Goal: Information Seeking & Learning: Compare options

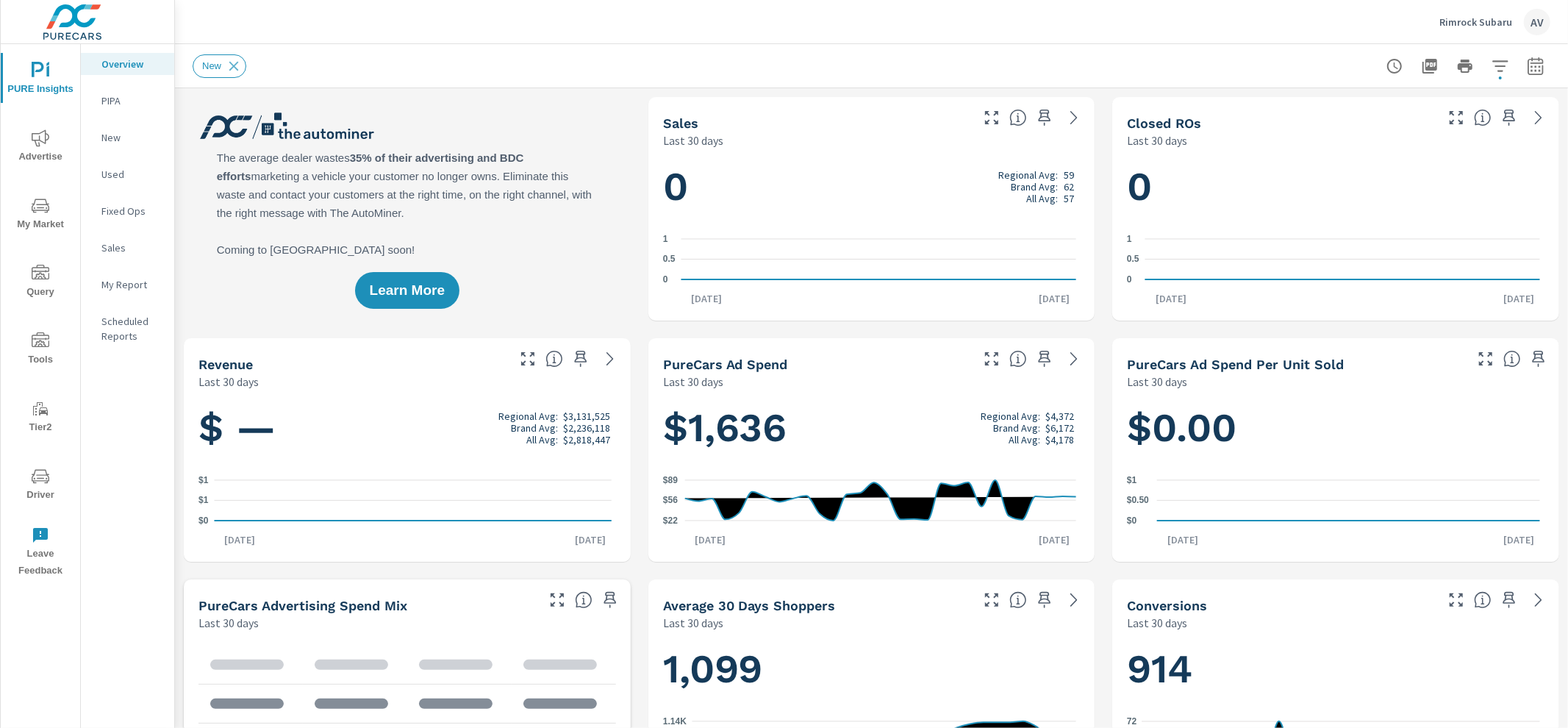
click at [141, 284] on p "My Report" at bounding box center [131, 284] width 61 height 15
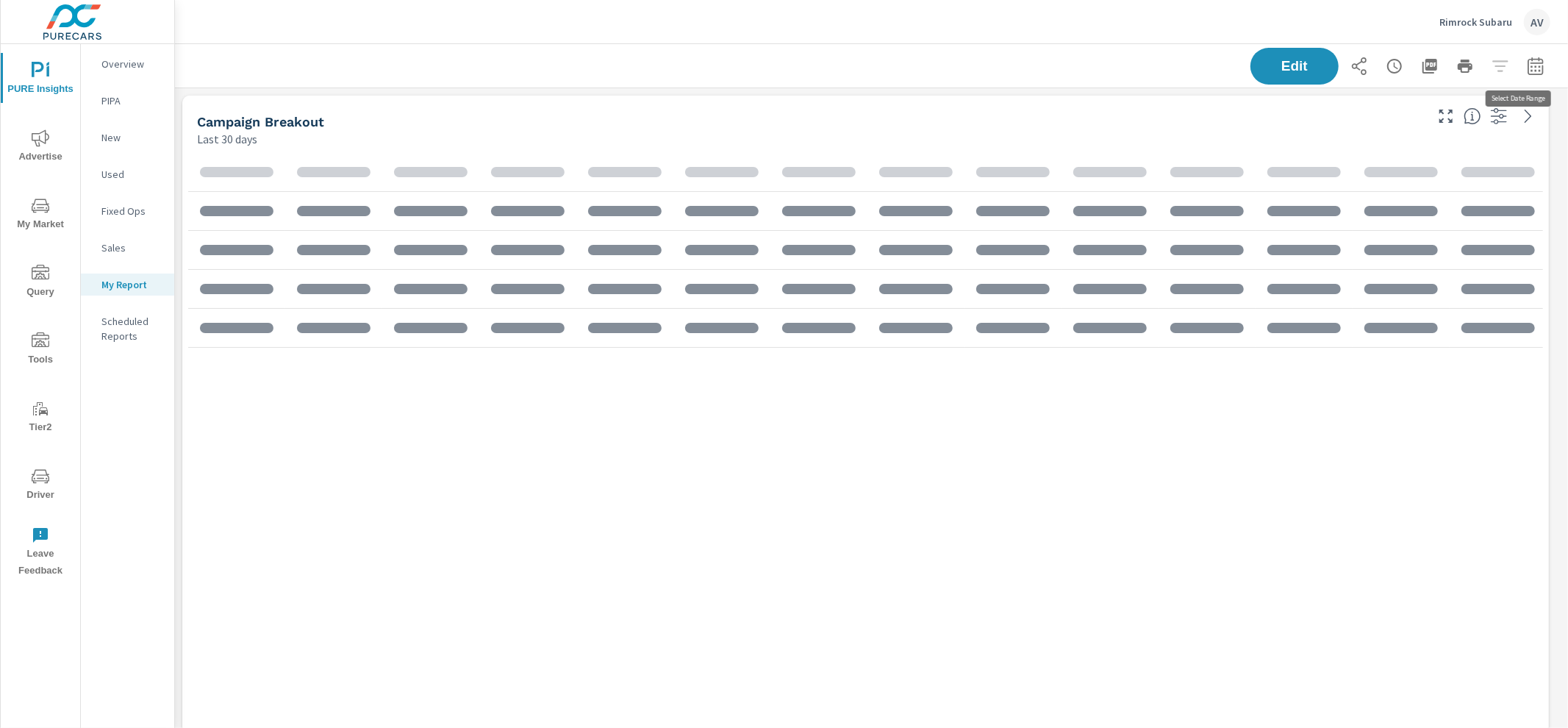
scroll to position [165, 0]
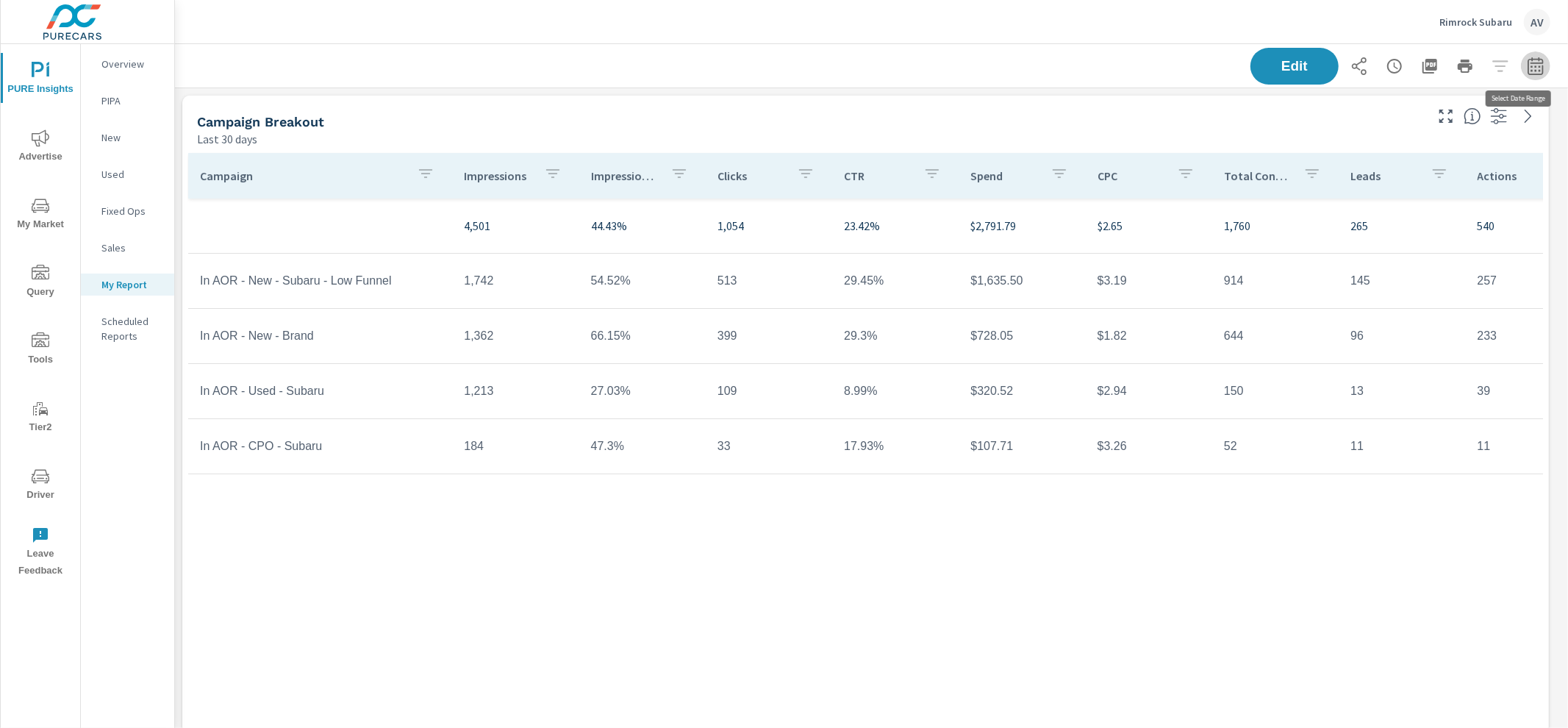
click at [1527, 68] on icon "button" at bounding box center [1536, 66] width 18 height 18
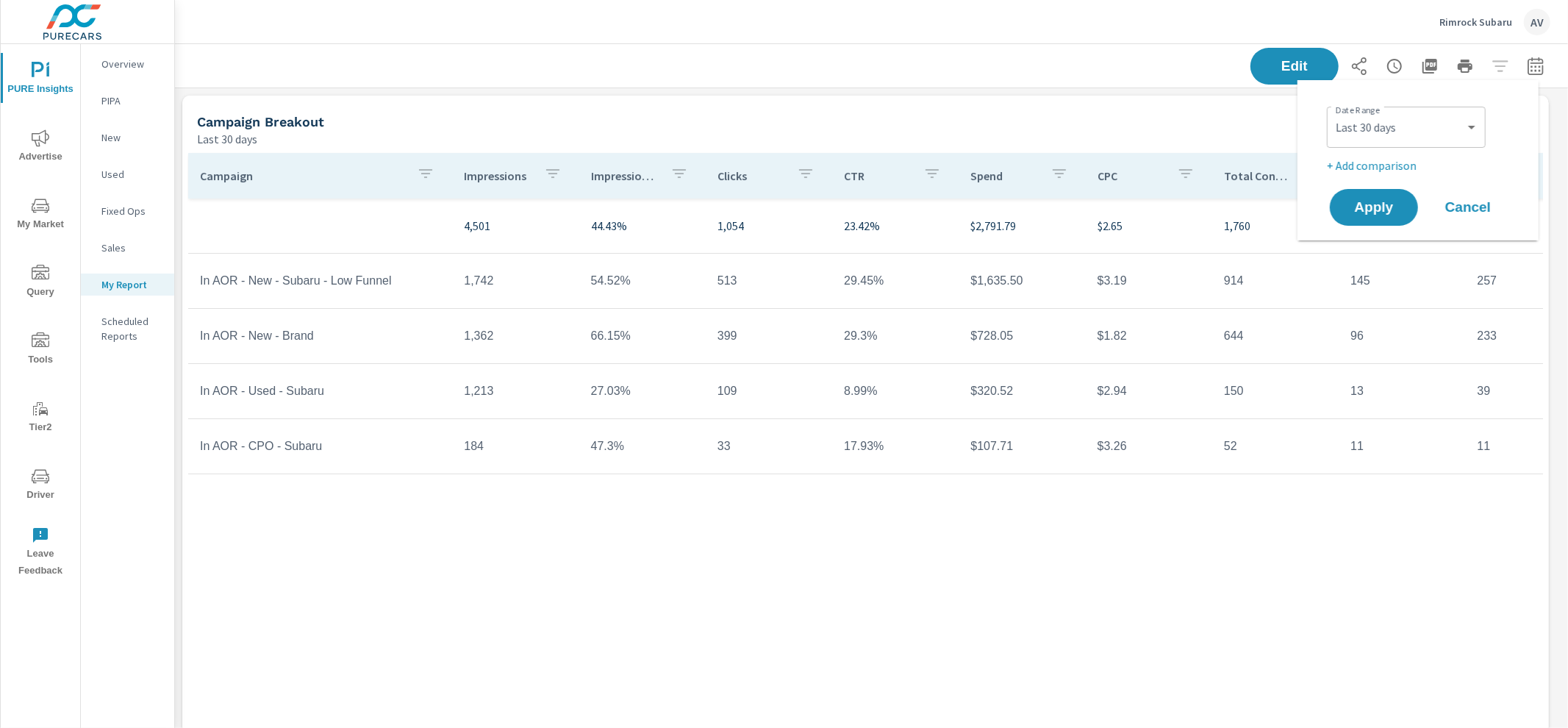
scroll to position [2401, 1407]
click at [1359, 133] on select "Custom [DATE] Last week Last 7 days Last 14 days Last 30 days Last 45 days Last…" at bounding box center [1406, 127] width 147 height 29
click at [1333, 112] on select "Custom [DATE] Last week Last 7 days Last 14 days Last 30 days Last 45 days Last…" at bounding box center [1406, 127] width 147 height 29
select select "Last month"
click at [1382, 157] on p "+ Add comparison" at bounding box center [1421, 165] width 188 height 18
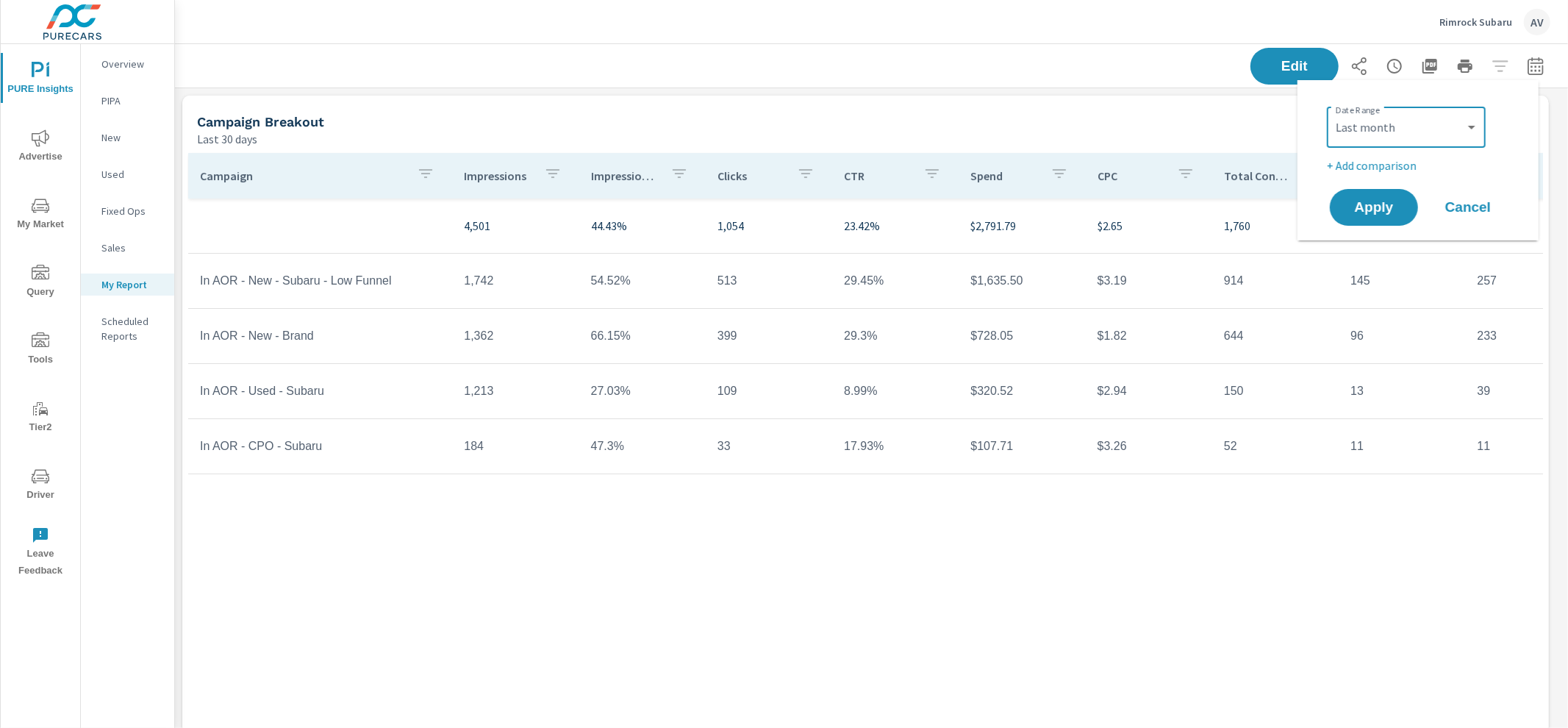
select select "Previous period"
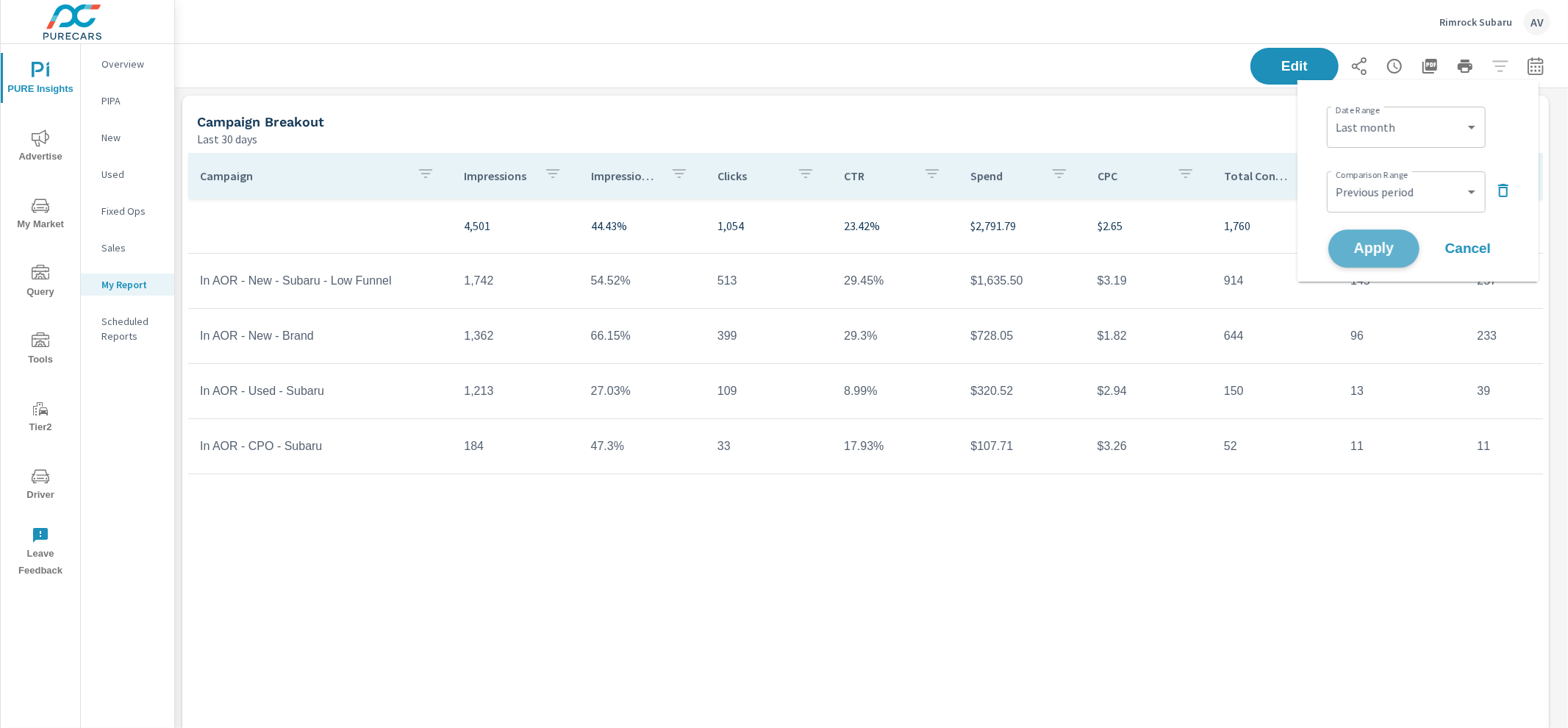
click at [1380, 248] on span "Apply" at bounding box center [1374, 249] width 60 height 14
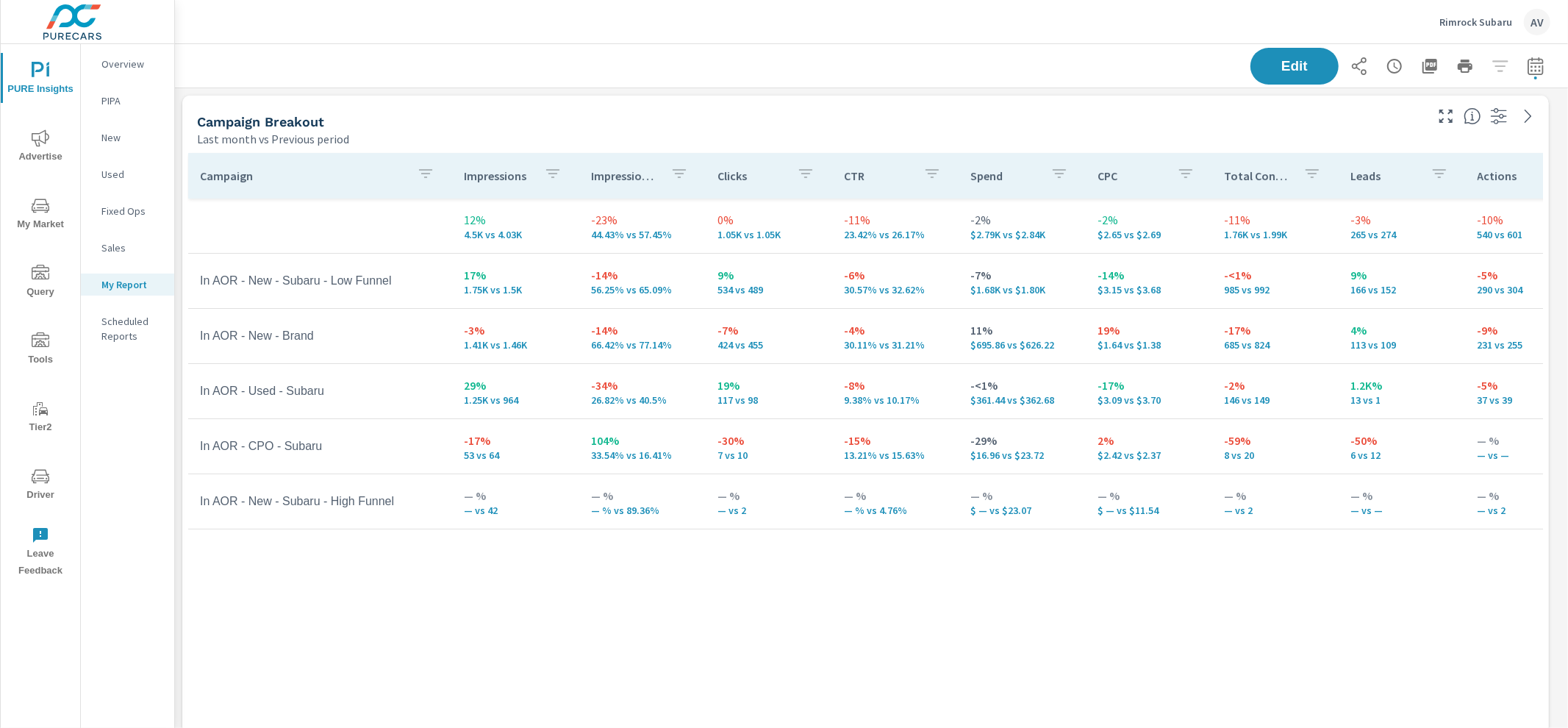
click at [706, 109] on div "Campaign Breakout Last month vs Previous period" at bounding box center [805, 121] width 1246 height 52
click at [1527, 61] on icon "button" at bounding box center [1536, 66] width 18 height 18
select select "Last month"
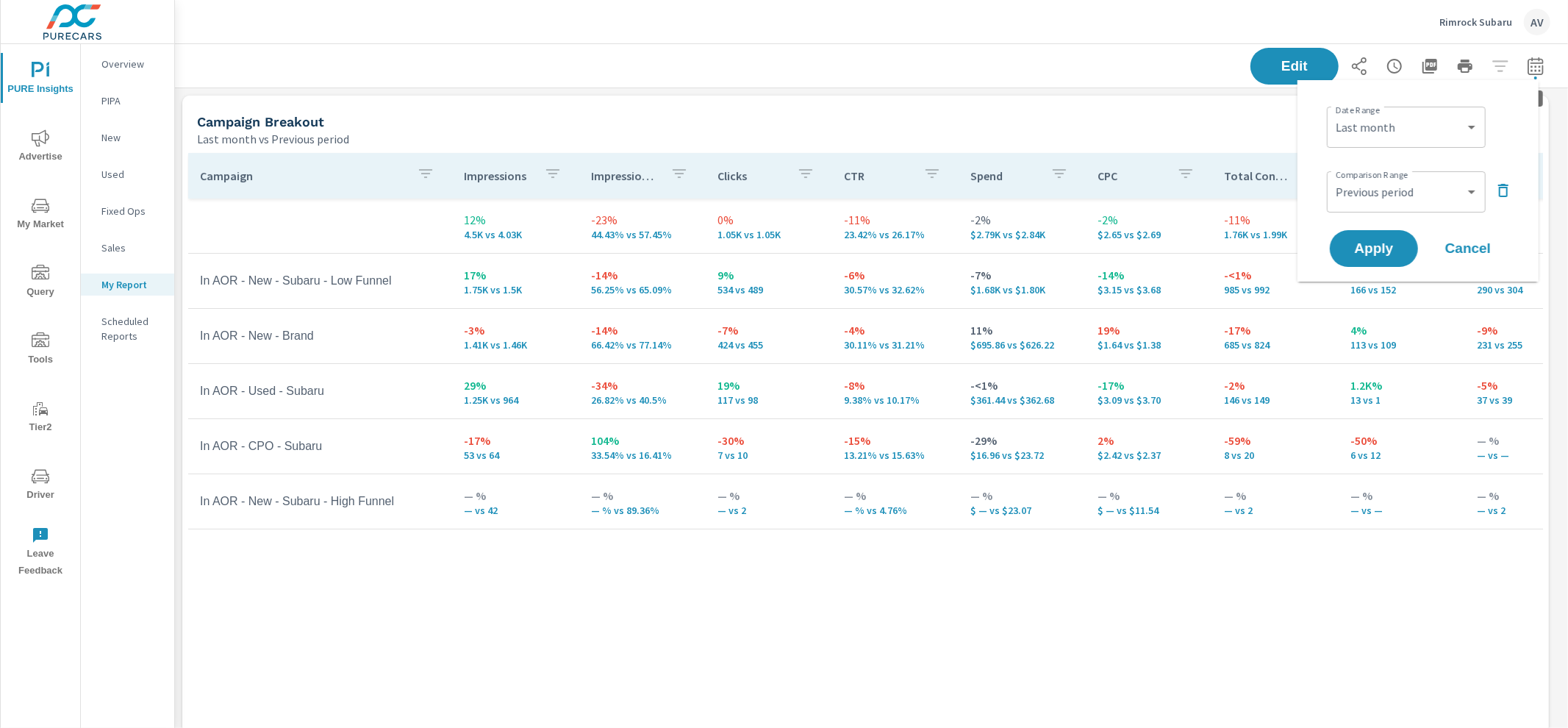
scroll to position [2401, 1407]
click at [1427, 179] on select "Custom Previous period Previous month Previous year" at bounding box center [1406, 192] width 147 height 29
click at [1333, 178] on select "Custom Previous period Previous month Previous year" at bounding box center [1406, 192] width 147 height 29
select select "Previous month"
click at [1377, 242] on span "Apply" at bounding box center [1374, 249] width 60 height 14
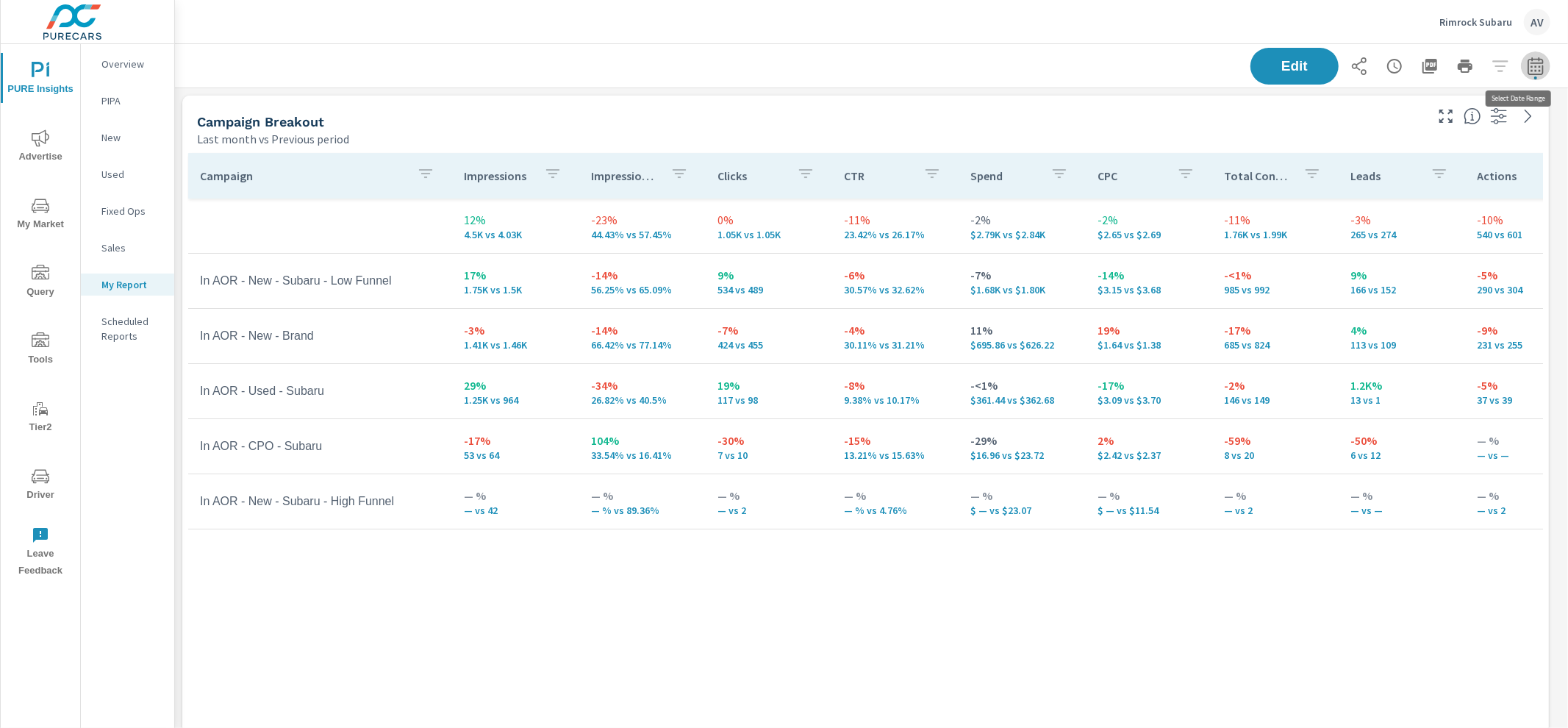
click at [1527, 59] on icon "button" at bounding box center [1536, 66] width 18 height 18
select select "Last month"
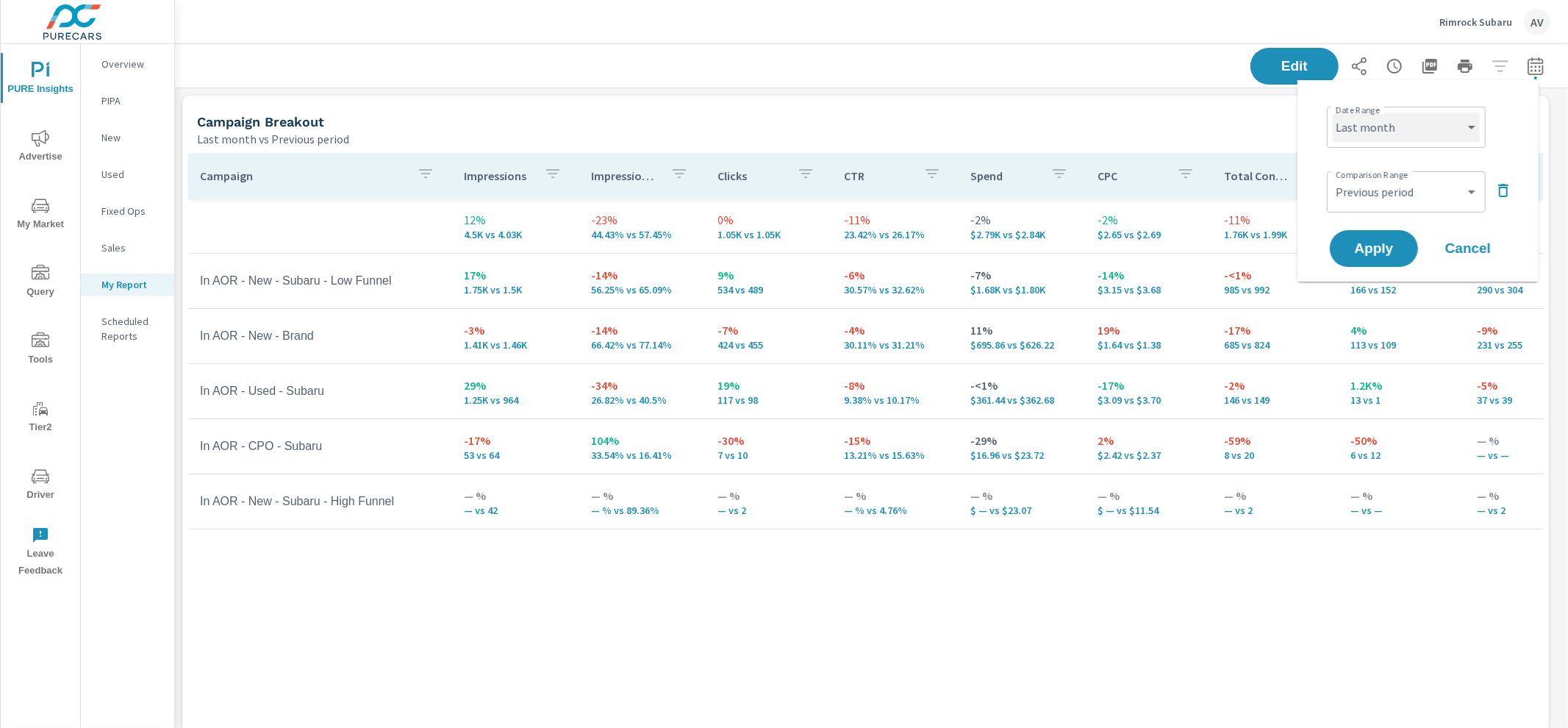
click at [1412, 133] on select "Custom [DATE] Last week Last 7 days Last 14 days Last 30 days Last 45 days Last…" at bounding box center [1406, 127] width 147 height 29
click at [1333, 112] on select "Custom [DATE] Last week Last 7 days Last 14 days Last 30 days Last 45 days Last…" at bounding box center [1406, 127] width 147 height 29
click at [1440, 176] on div "Custom Previous period Previous month Previous year ​" at bounding box center [1407, 192] width 159 height 42
click at [1437, 187] on select "Custom Previous period Previous month Previous year" at bounding box center [1406, 192] width 147 height 29
click at [1333, 178] on select "Custom Previous period Previous month Previous year" at bounding box center [1406, 192] width 147 height 29
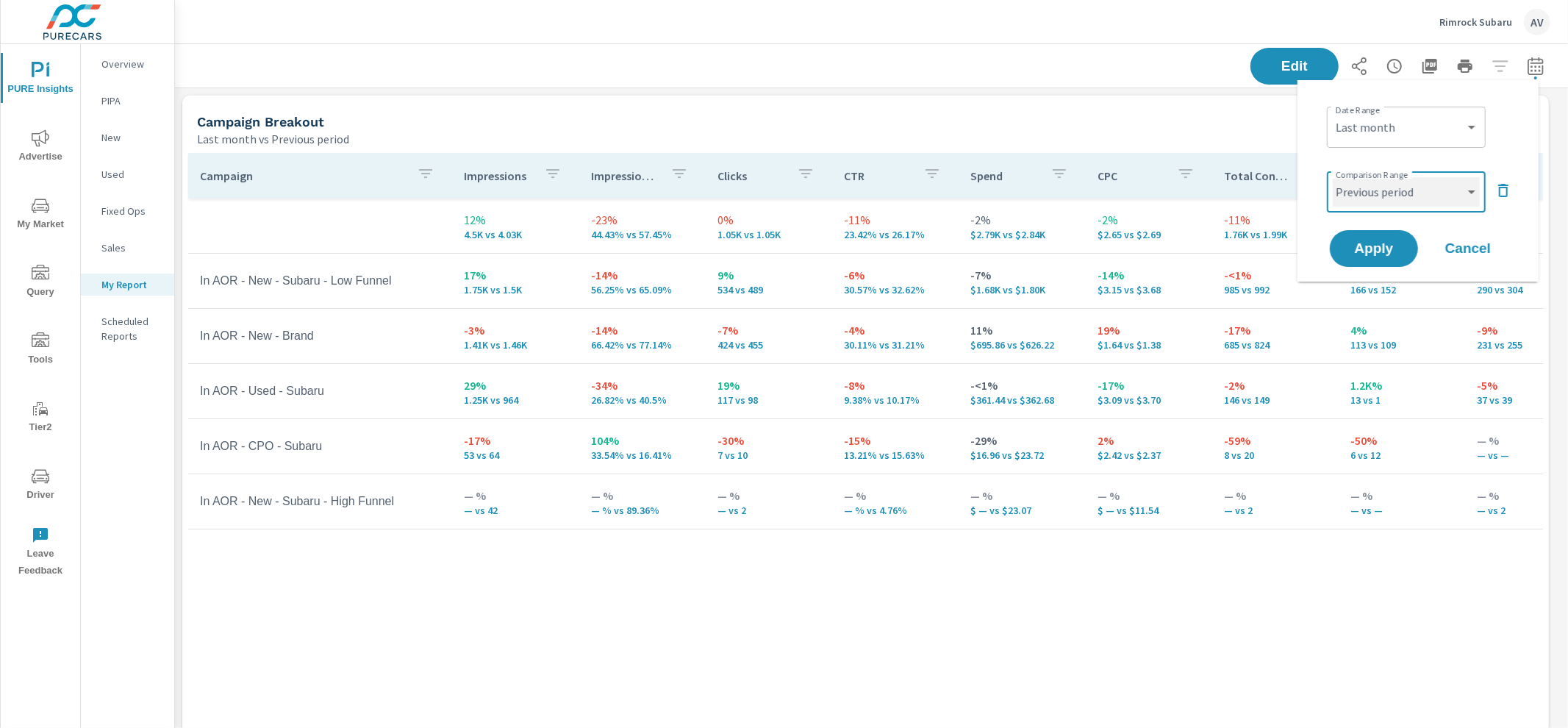
select select "Previous year"
click at [1374, 260] on button "Apply" at bounding box center [1374, 248] width 91 height 38
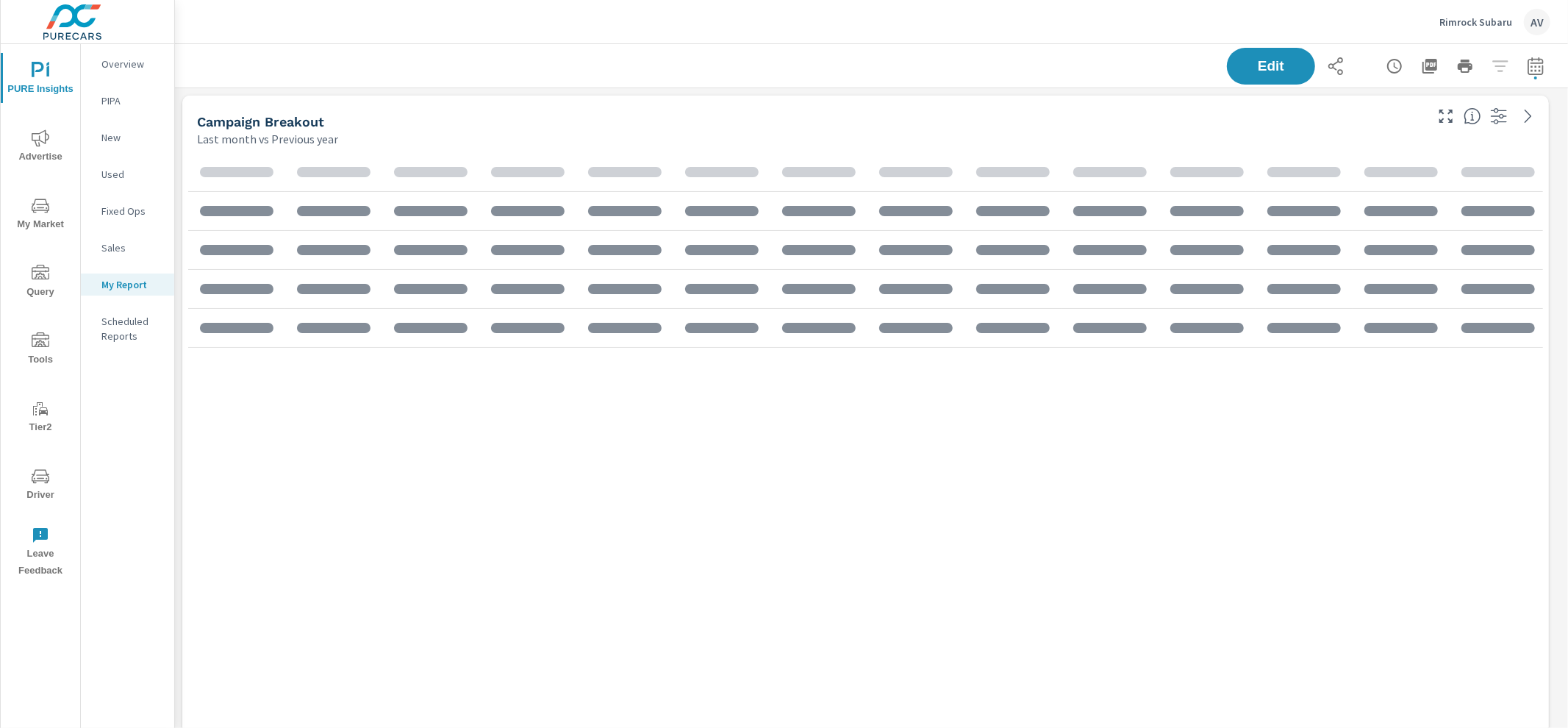
scroll to position [2401, 1407]
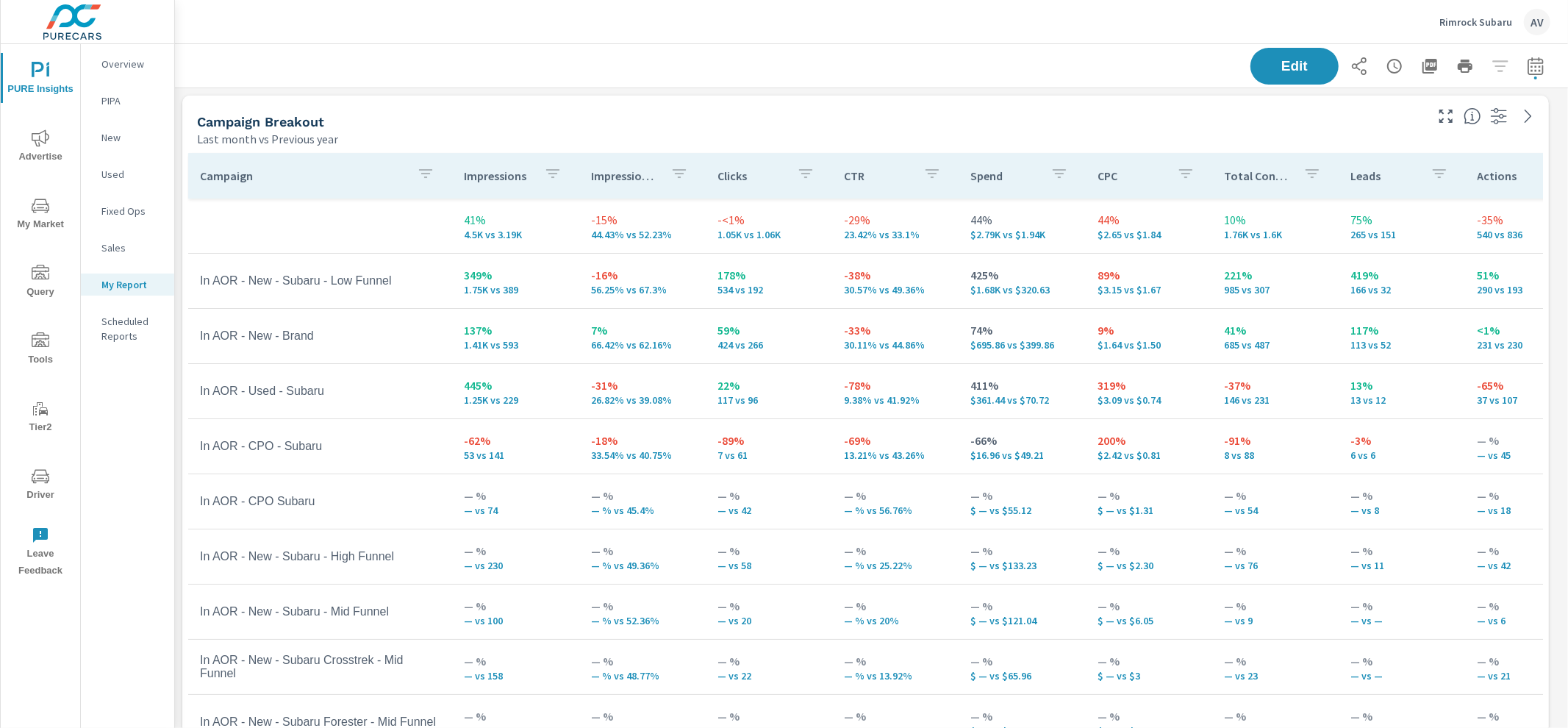
click at [856, 101] on div "Campaign Breakout Last month vs Previous year" at bounding box center [805, 121] width 1246 height 52
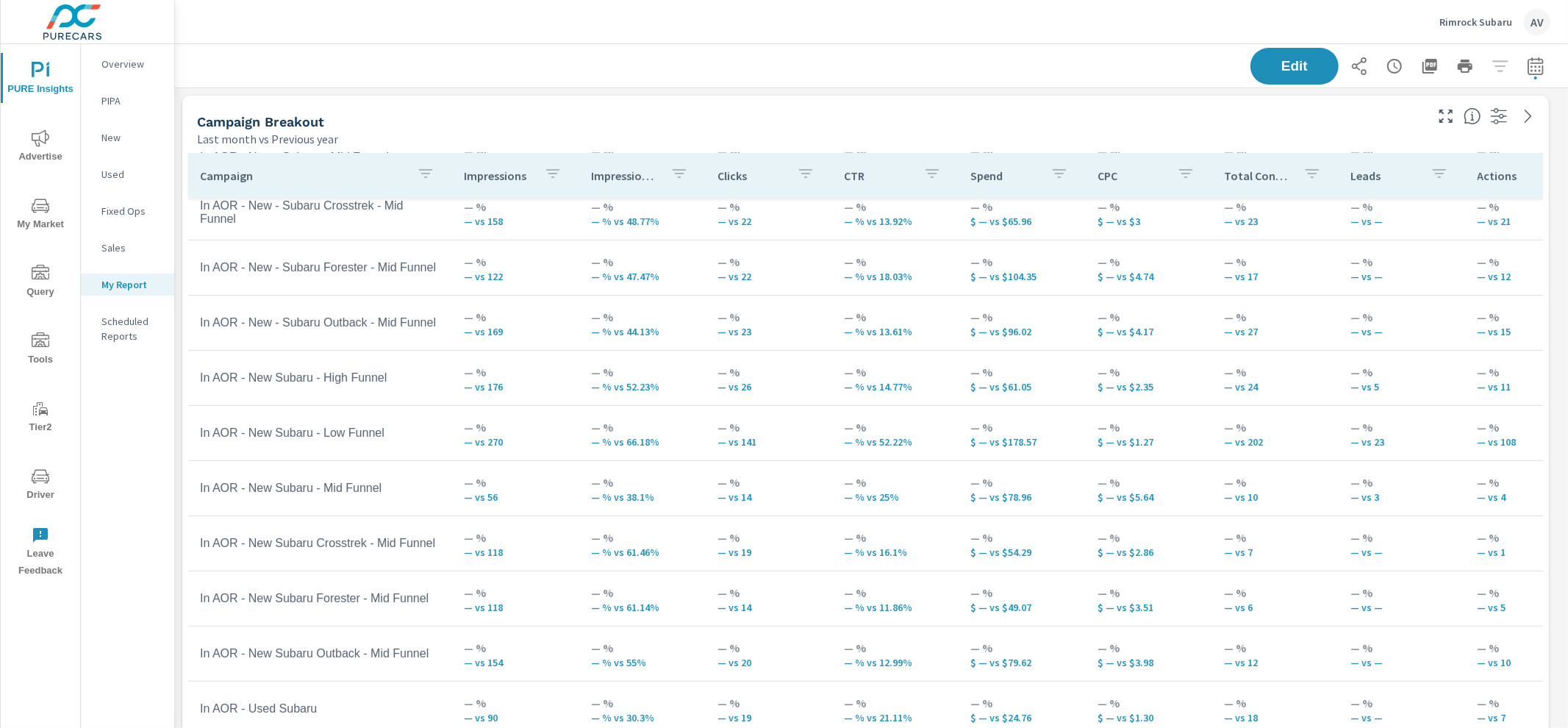
click at [858, 134] on div "Last month vs Previous year" at bounding box center [809, 138] width 1226 height 18
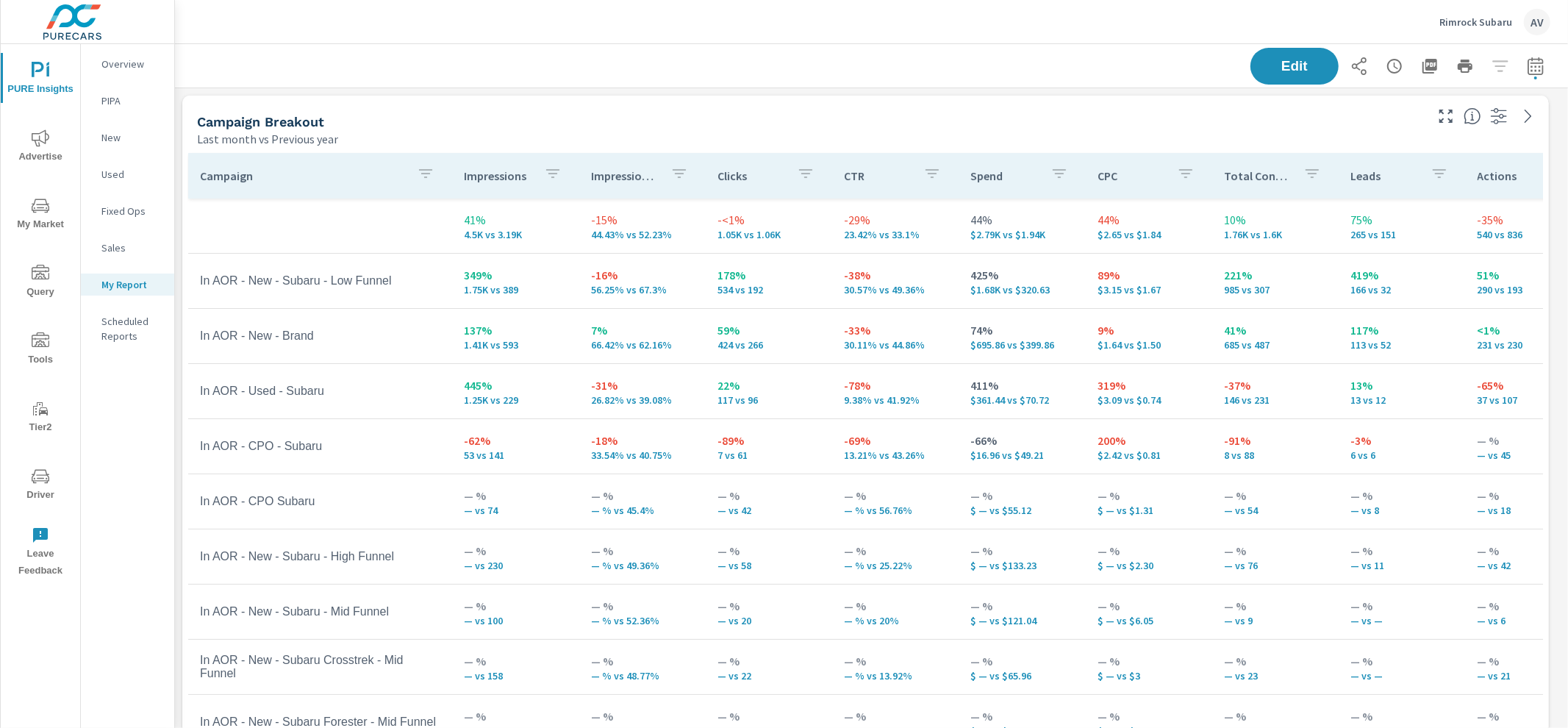
click at [857, 127] on div "Campaign Breakout" at bounding box center [809, 121] width 1226 height 17
